Goal: Transaction & Acquisition: Subscribe to service/newsletter

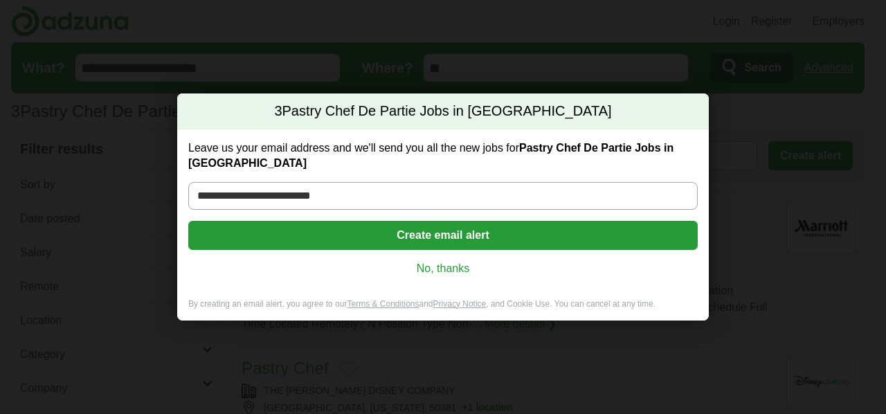
type input "**********"
click at [370, 231] on button "Create email alert" at bounding box center [443, 235] width 510 height 29
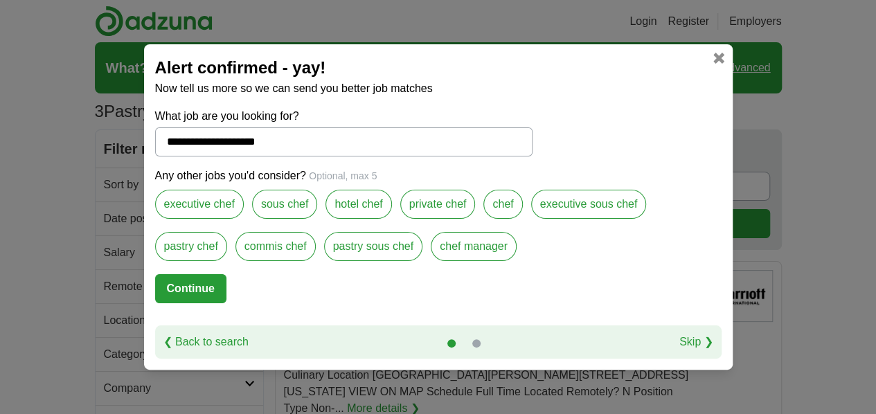
click at [198, 209] on label "executive chef" at bounding box center [199, 204] width 89 height 29
click at [275, 208] on label "sous chef" at bounding box center [284, 204] width 65 height 29
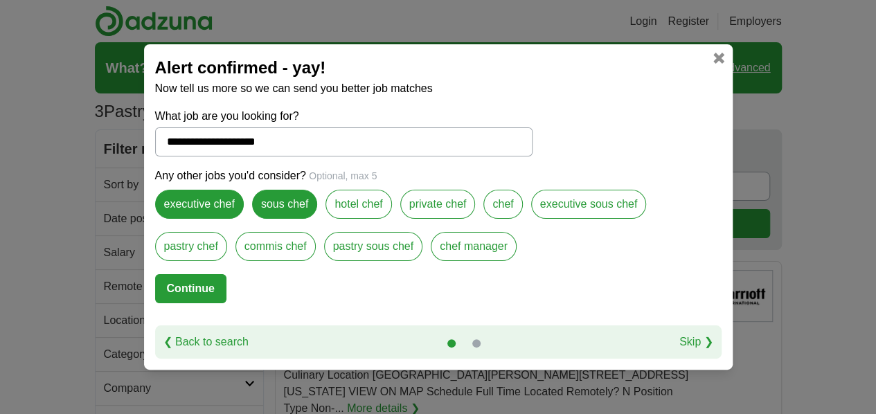
click at [364, 210] on label "hotel chef" at bounding box center [359, 204] width 66 height 29
click at [428, 207] on label "private chef" at bounding box center [437, 204] width 75 height 29
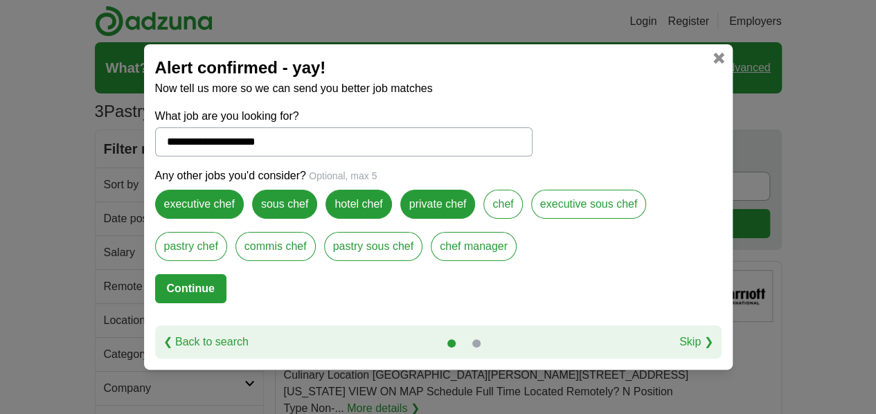
click at [503, 211] on label "chef" at bounding box center [502, 204] width 39 height 29
click at [591, 213] on label "executive sous chef" at bounding box center [589, 204] width 116 height 29
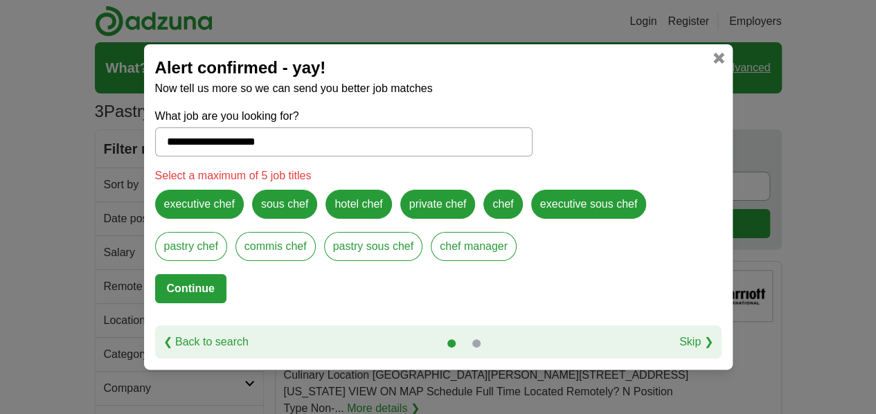
click at [197, 249] on label "pastry chef" at bounding box center [191, 246] width 72 height 29
click at [564, 197] on label "executive sous chef" at bounding box center [589, 204] width 116 height 29
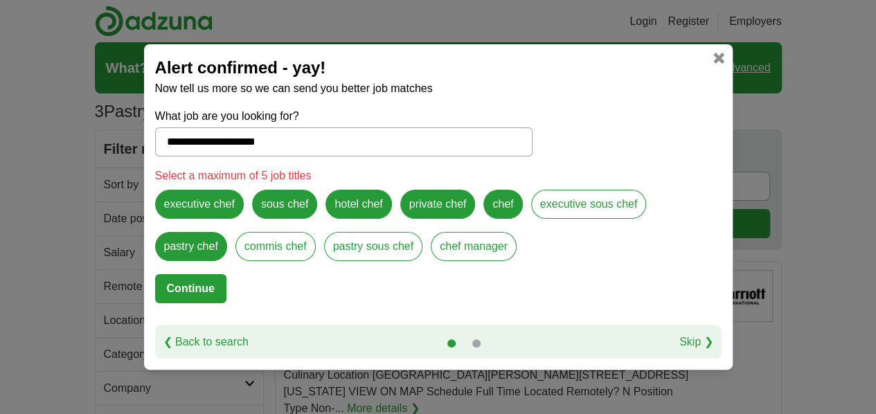
click at [509, 206] on label "chef" at bounding box center [502, 204] width 39 height 29
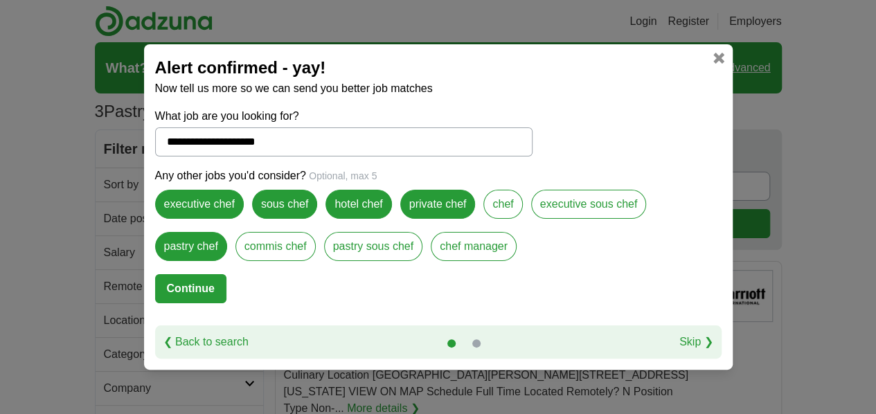
click at [266, 246] on label "commis chef" at bounding box center [275, 246] width 80 height 29
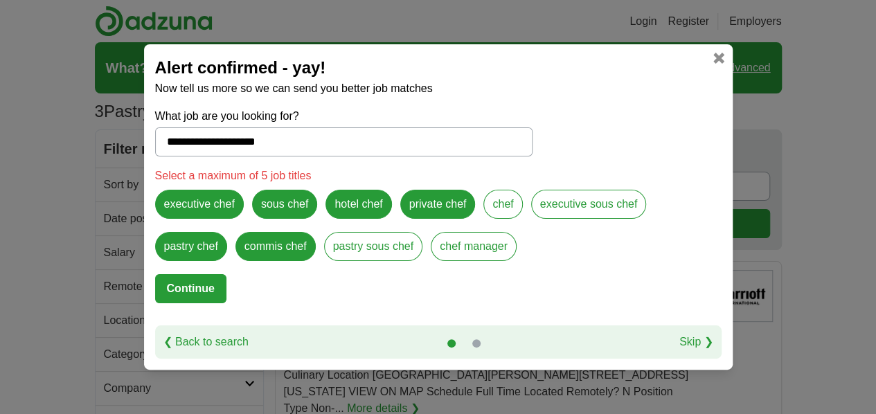
click at [368, 205] on label "hotel chef" at bounding box center [359, 204] width 66 height 29
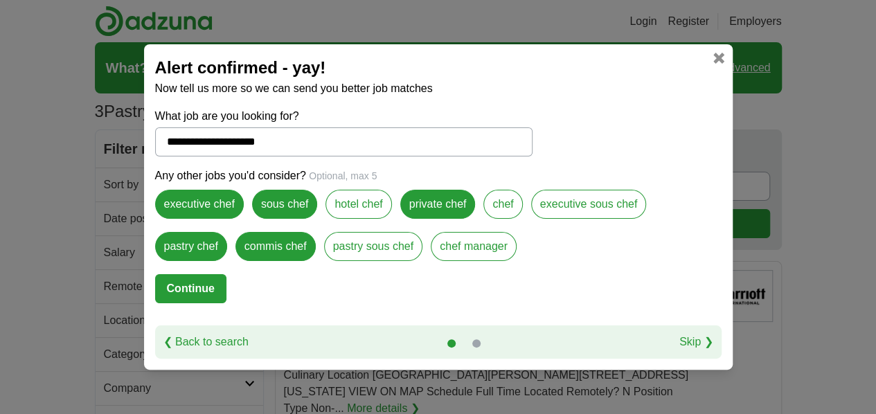
click at [372, 249] on label "pastry sous chef" at bounding box center [373, 246] width 99 height 29
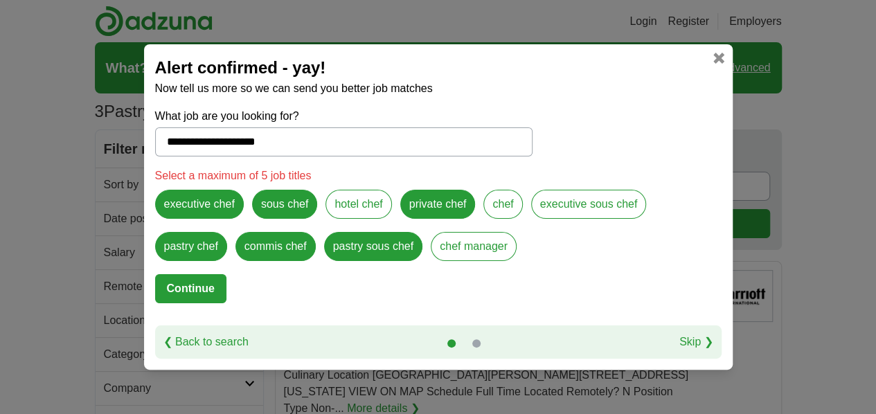
click at [289, 210] on label "sous chef" at bounding box center [284, 204] width 65 height 29
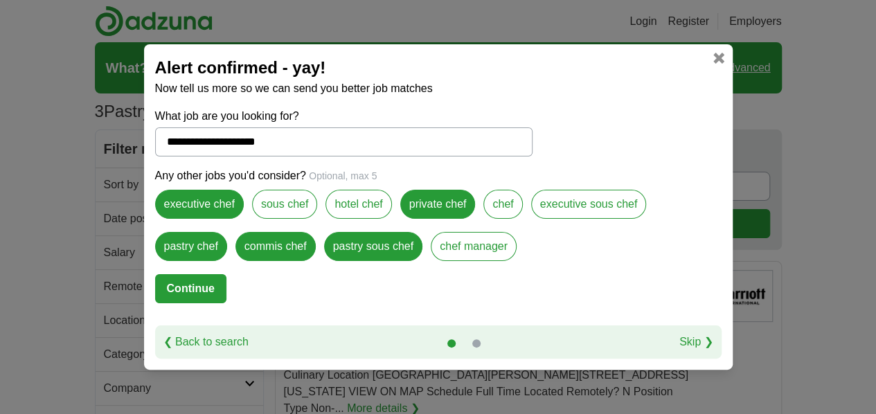
click at [199, 293] on button "Continue" at bounding box center [190, 288] width 71 height 29
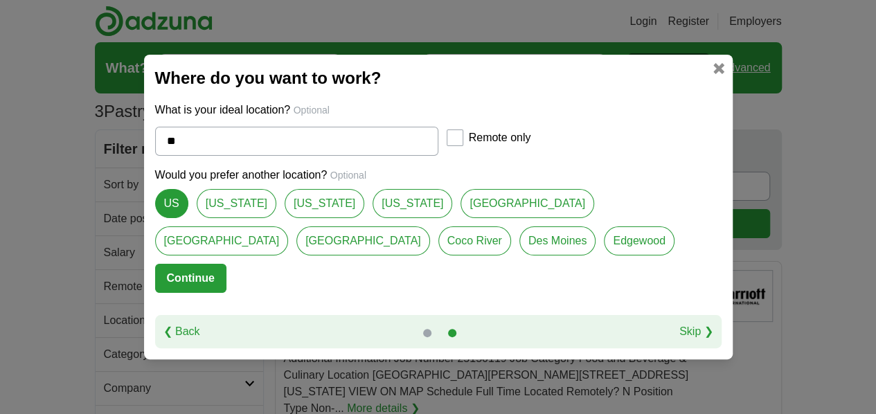
drag, startPoint x: 224, startPoint y: 211, endPoint x: 218, endPoint y: 217, distance: 8.8
click at [224, 211] on link "[US_STATE]" at bounding box center [237, 203] width 80 height 29
type input "*******"
select select "*"
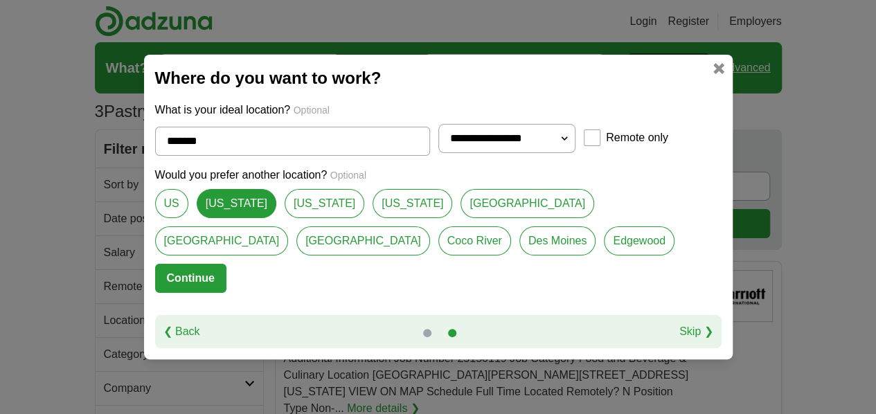
click at [176, 208] on link "US" at bounding box center [171, 203] width 33 height 29
type input "**"
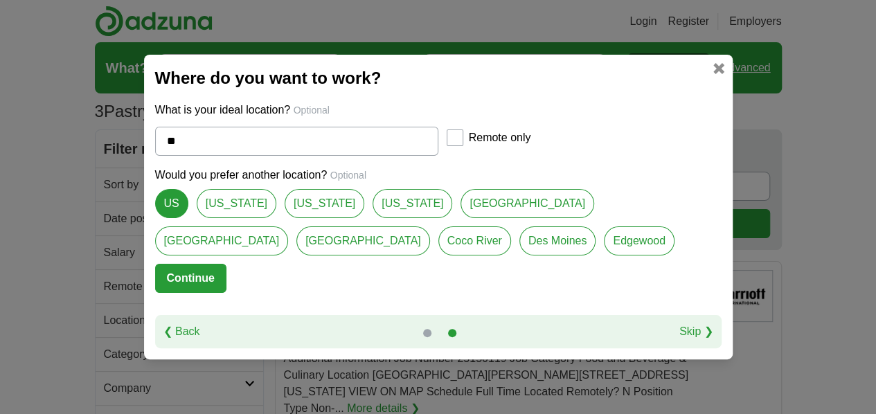
click at [189, 277] on button "Continue" at bounding box center [190, 278] width 71 height 29
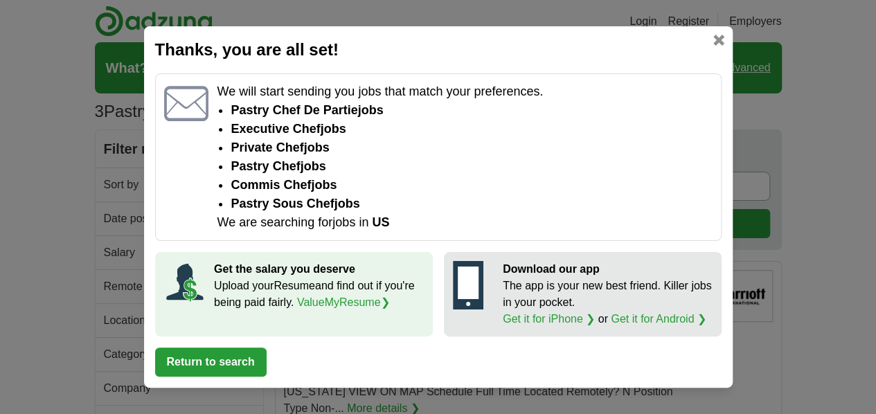
scroll to position [739, 0]
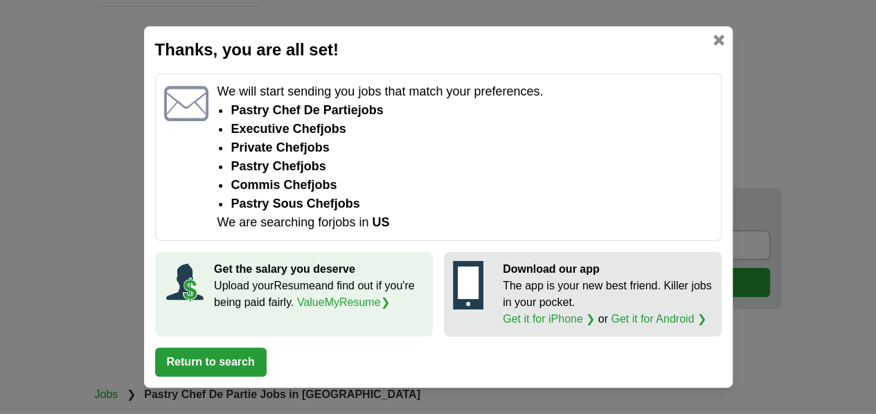
click at [231, 361] on button "Return to search" at bounding box center [211, 362] width 112 height 29
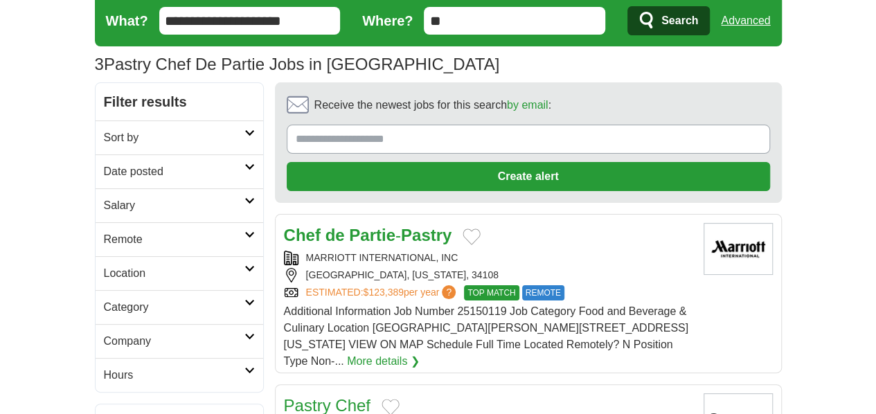
scroll to position [44, 0]
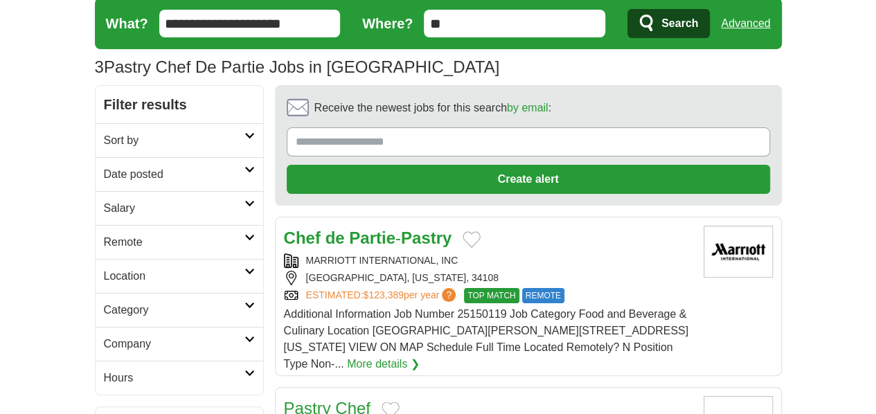
click at [349, 229] on strong "Partie" at bounding box center [372, 238] width 46 height 19
click at [296, 399] on link "Pastry Chef" at bounding box center [327, 408] width 87 height 19
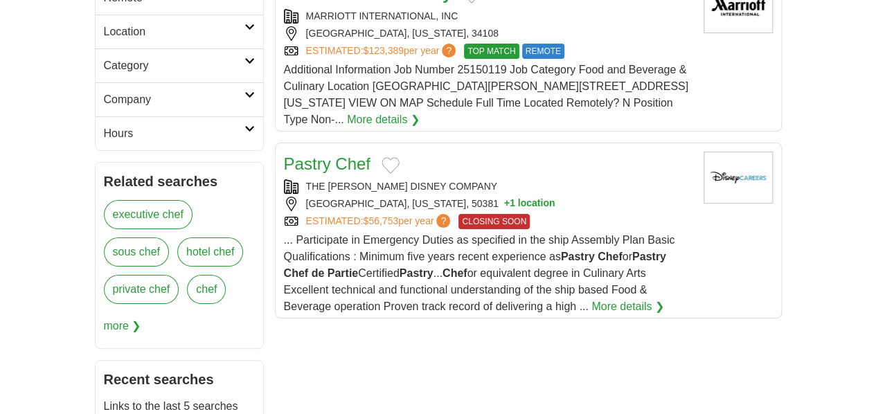
scroll to position [323, 0]
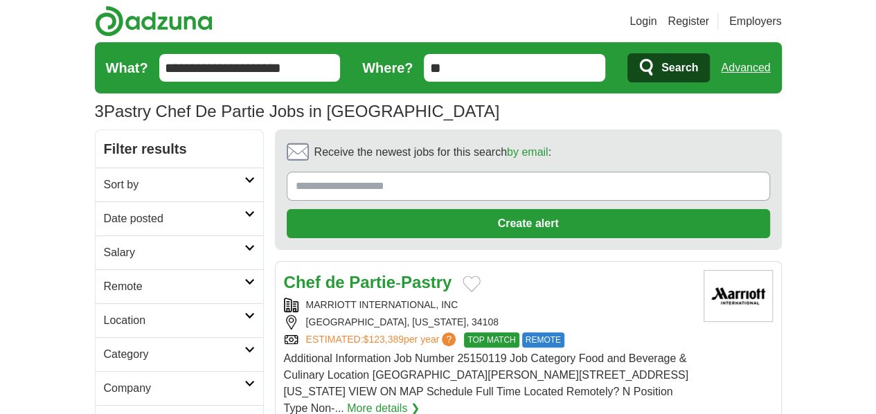
drag, startPoint x: 156, startPoint y: 67, endPoint x: 320, endPoint y: 66, distance: 164.1
click at [320, 66] on input "**********" at bounding box center [249, 68] width 181 height 28
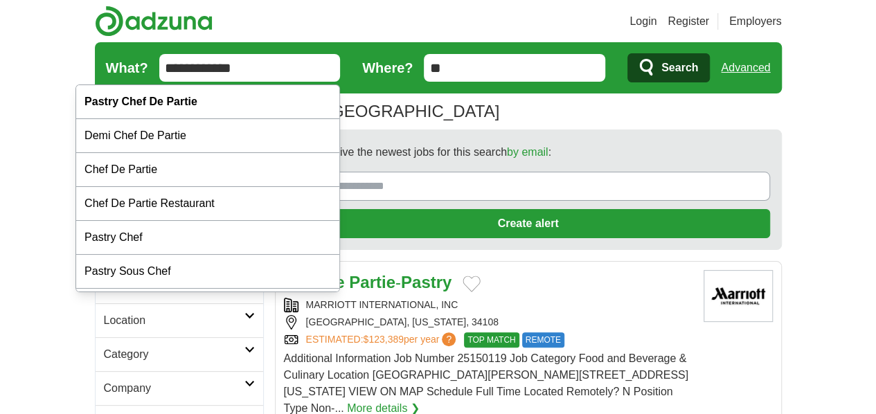
click at [212, 76] on input "**********" at bounding box center [249, 68] width 181 height 28
type input "**********"
click at [698, 70] on span "Search" at bounding box center [679, 68] width 37 height 28
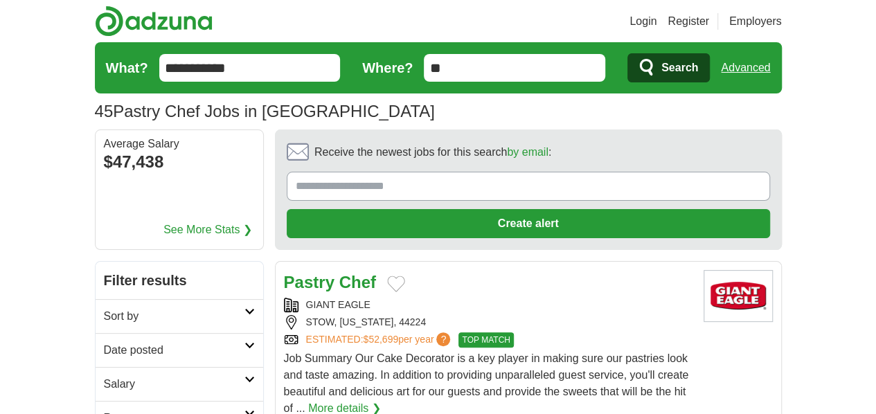
click at [339, 273] on strong "Chef" at bounding box center [357, 282] width 37 height 19
